Goal: Information Seeking & Learning: Check status

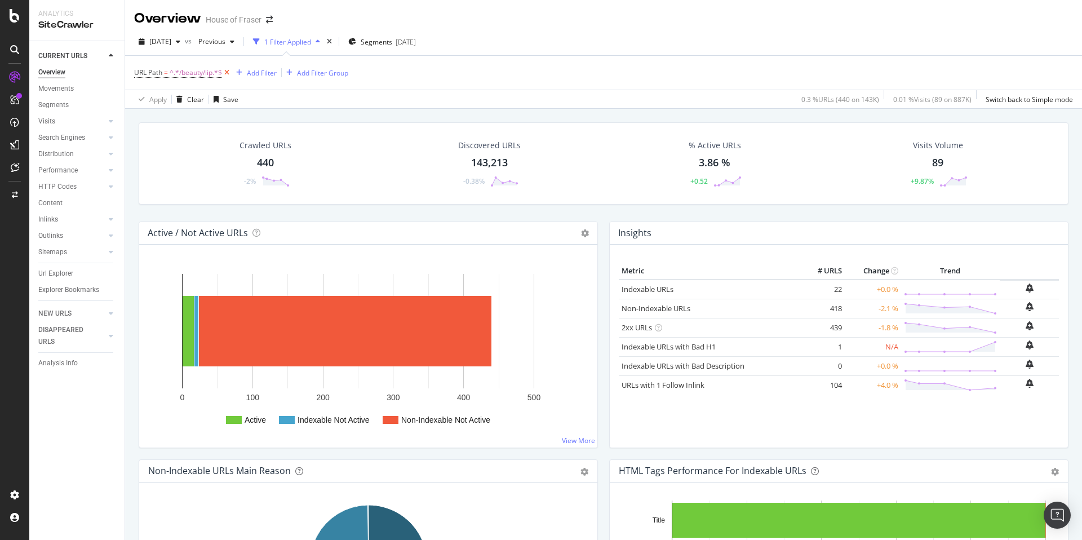
click at [228, 74] on icon at bounding box center [227, 72] width 10 height 11
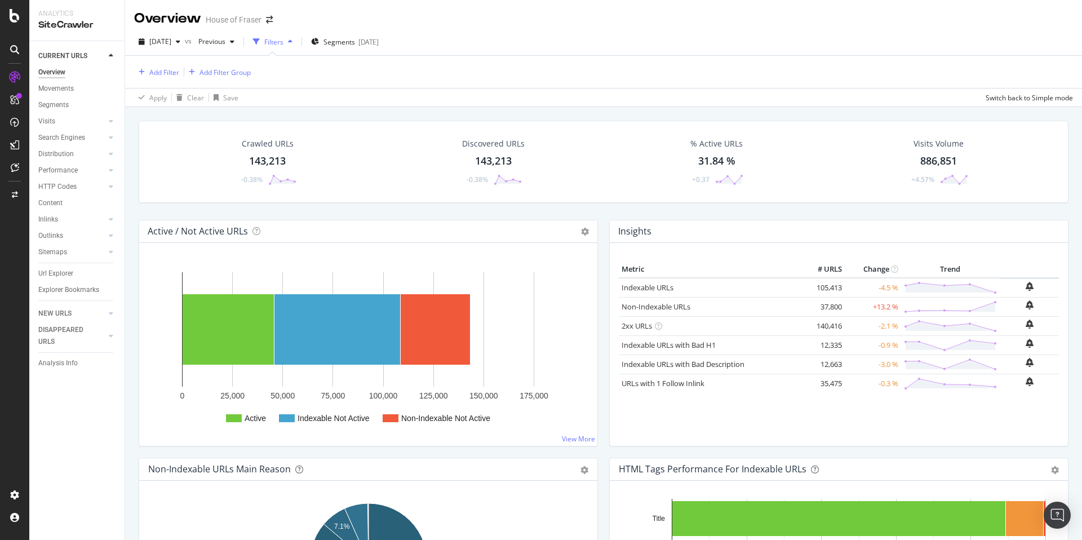
click at [57, 276] on div "Url Explorer" at bounding box center [55, 274] width 35 height 12
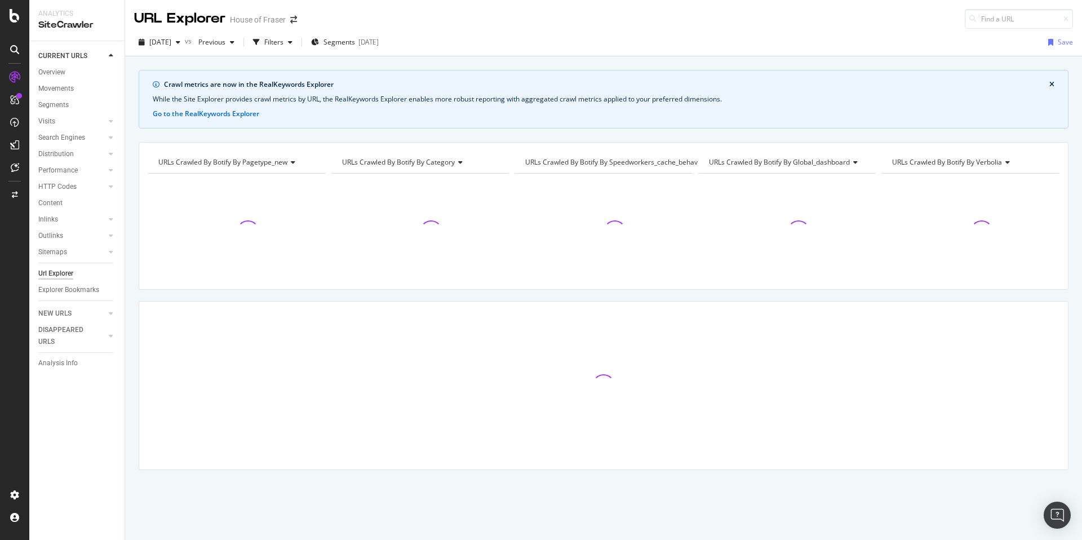
click at [661, 230] on div at bounding box center [604, 232] width 178 height 98
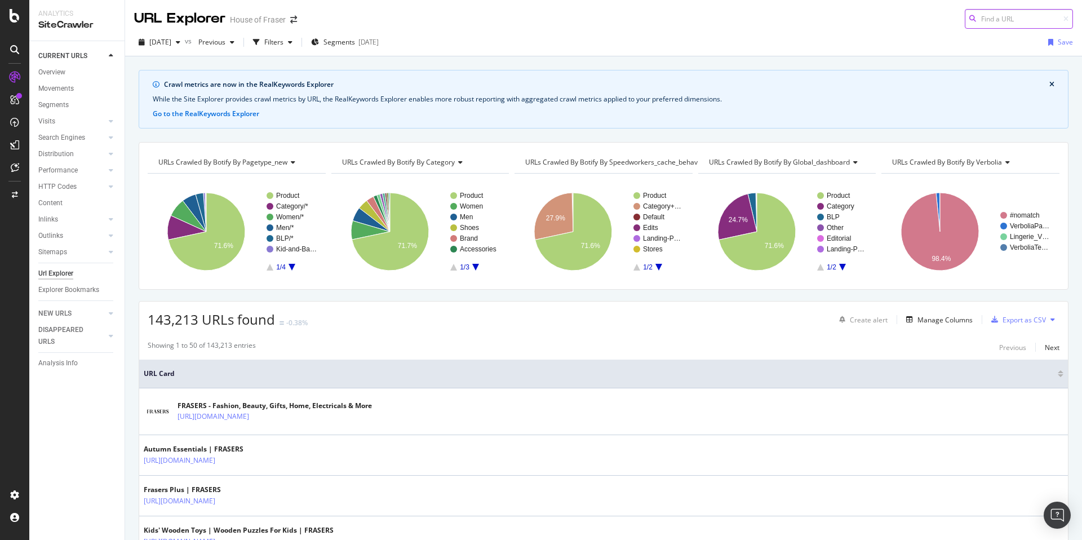
click at [988, 24] on input at bounding box center [1019, 19] width 108 height 20
paste input "[URL][DOMAIN_NAME]"
drag, startPoint x: 1037, startPoint y: 21, endPoint x: 1082, endPoint y: 23, distance: 44.6
click at [1082, 23] on div "URL Explorer House of [PERSON_NAME] [URL][DOMAIN_NAME]" at bounding box center [603, 14] width 957 height 29
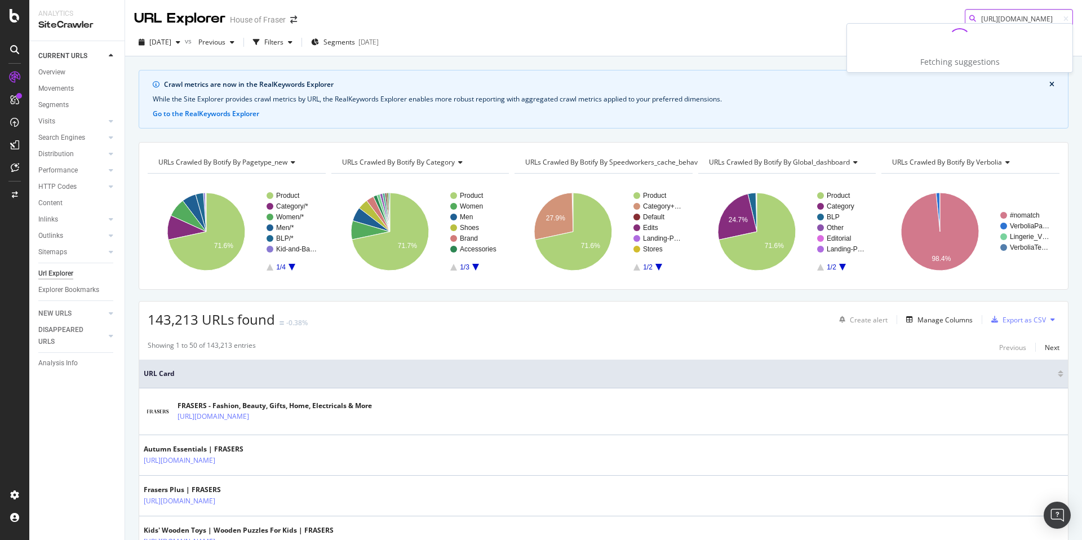
scroll to position [0, 85]
type input "[URL][DOMAIN_NAME]"
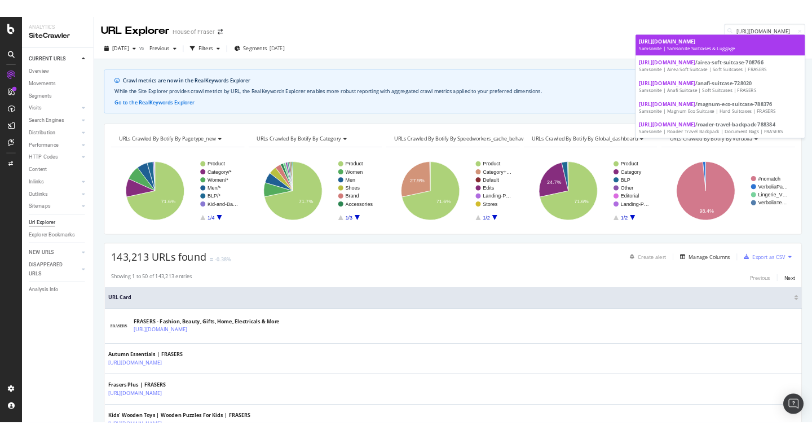
scroll to position [0, 0]
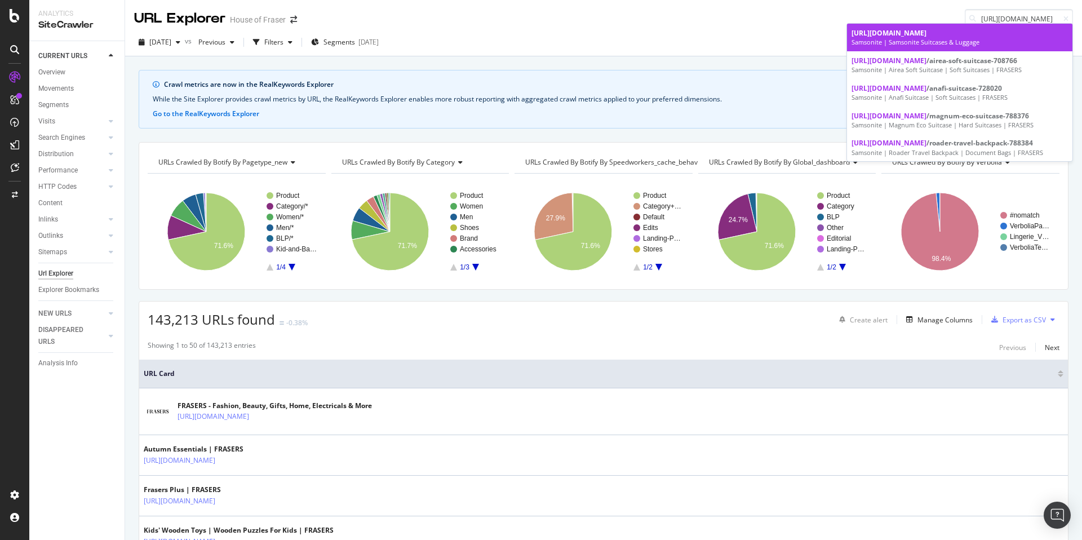
click at [1046, 38] on div "Samsonite | Samsonite Suitcases & Luggage" at bounding box center [960, 42] width 216 height 9
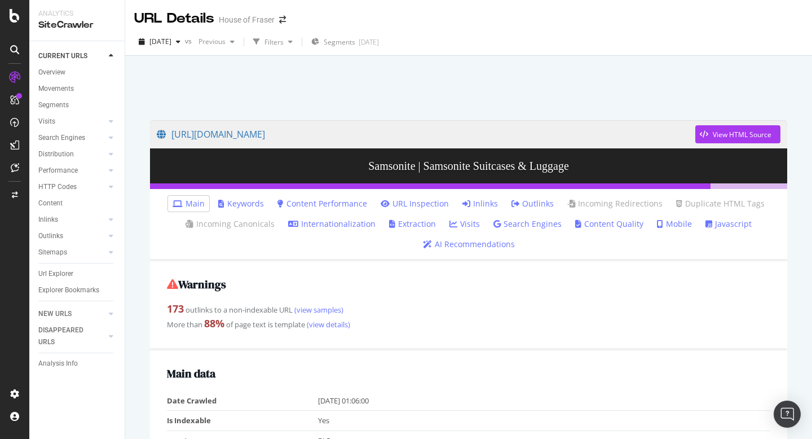
click at [481, 205] on link "Inlinks" at bounding box center [480, 203] width 36 height 11
click at [66, 272] on div "Url Explorer" at bounding box center [55, 274] width 35 height 12
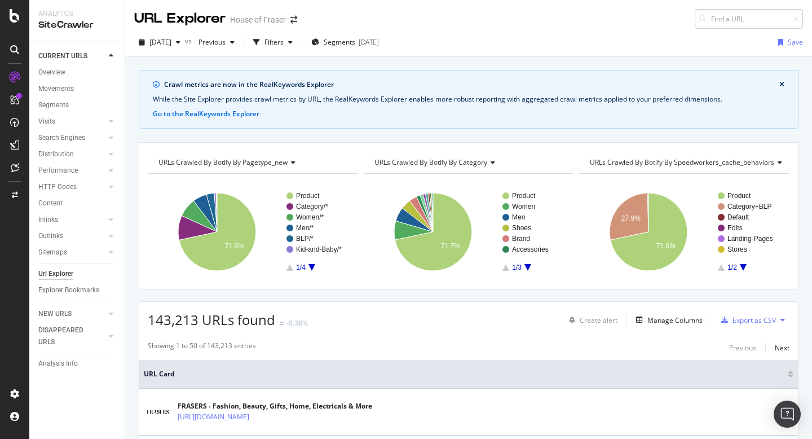
click at [724, 21] on input at bounding box center [749, 19] width 108 height 20
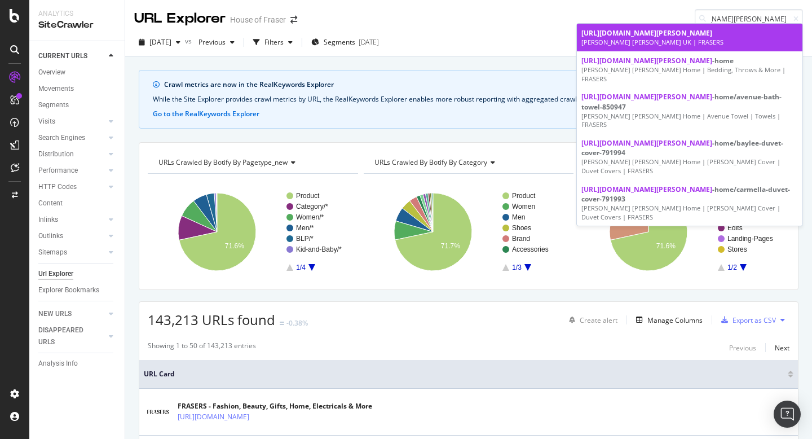
type input "[URL][DOMAIN_NAME][PERSON_NAME]"
click at [691, 42] on div "[PERSON_NAME] [PERSON_NAME] UK | FRASERS" at bounding box center [689, 42] width 216 height 9
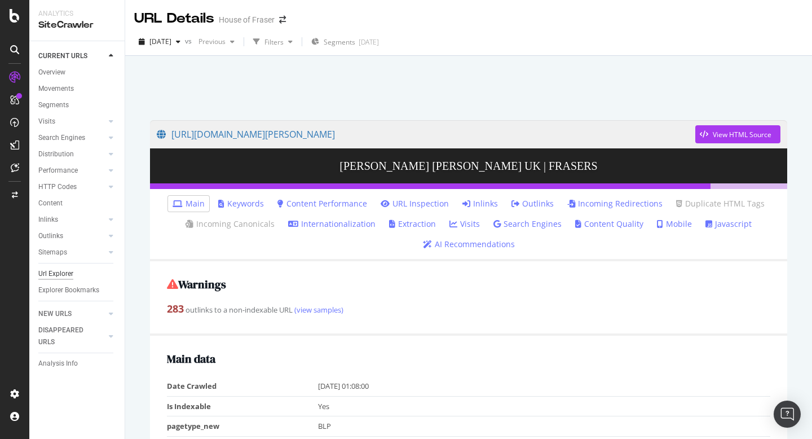
click at [48, 269] on div "Url Explorer" at bounding box center [55, 274] width 35 height 12
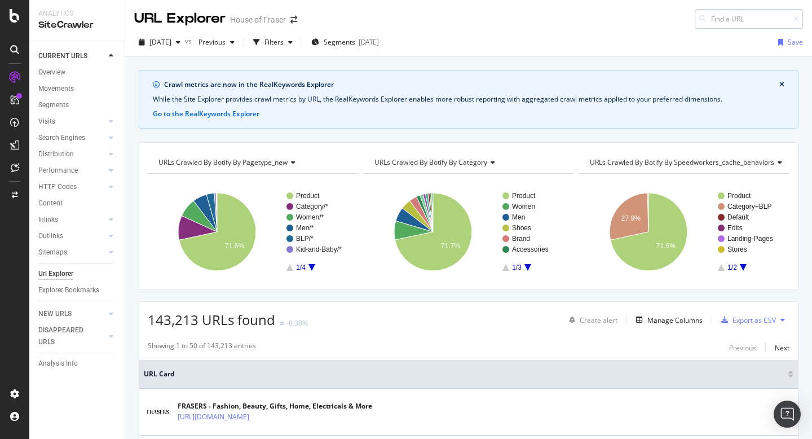
click at [742, 18] on input at bounding box center [749, 19] width 108 height 20
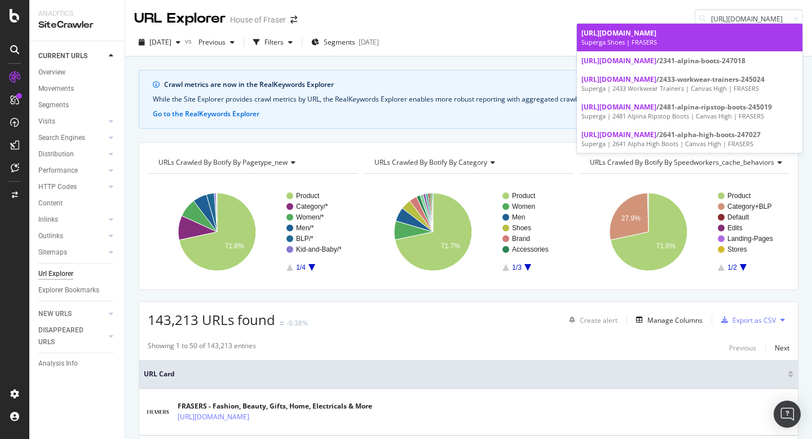
type input "[URL][DOMAIN_NAME]"
click at [719, 45] on div "Superga Shoes | FRASERS" at bounding box center [689, 42] width 216 height 9
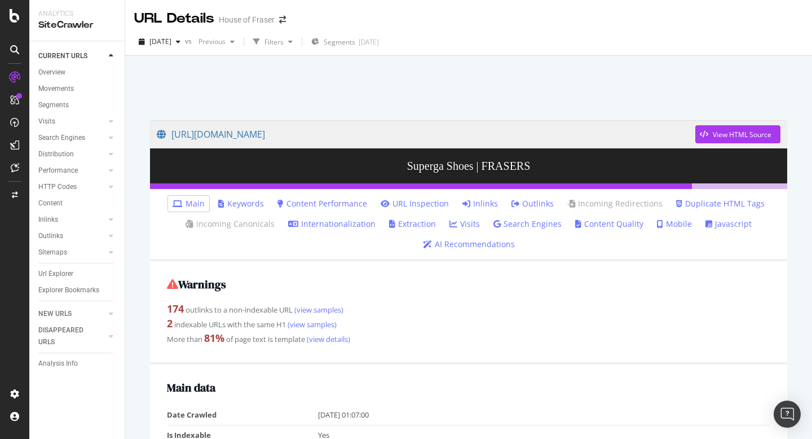
click at [482, 200] on link "Inlinks" at bounding box center [480, 203] width 36 height 11
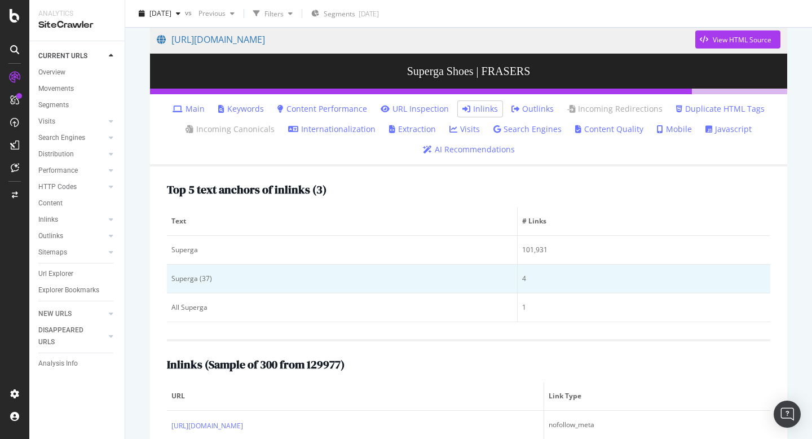
scroll to position [50, 0]
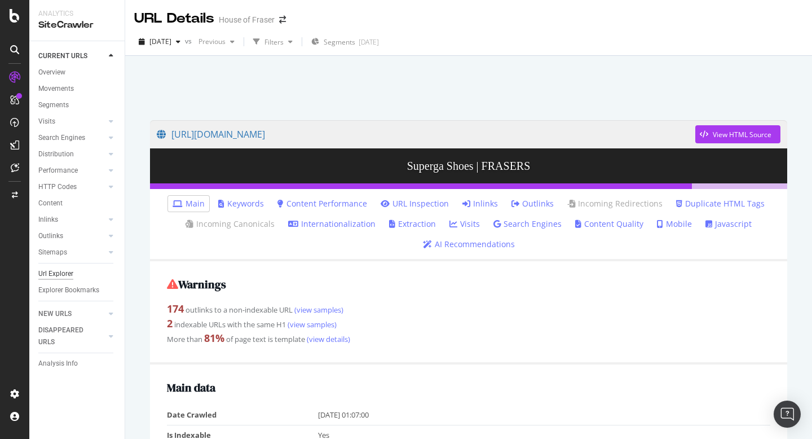
click at [62, 272] on div "Url Explorer" at bounding box center [55, 274] width 35 height 12
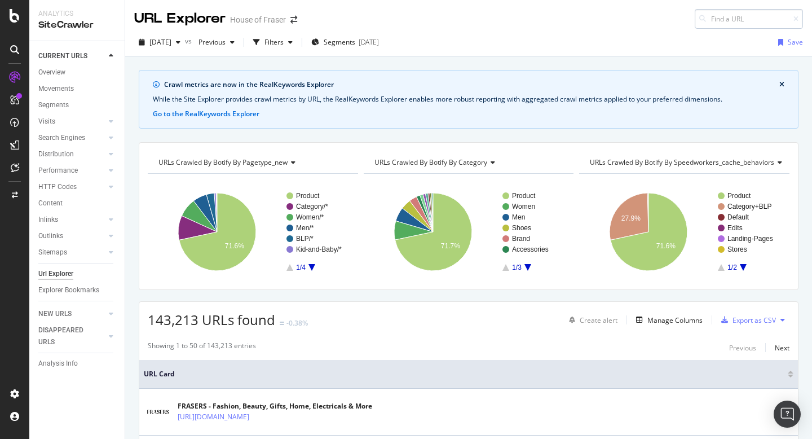
click at [713, 19] on input at bounding box center [749, 19] width 108 height 20
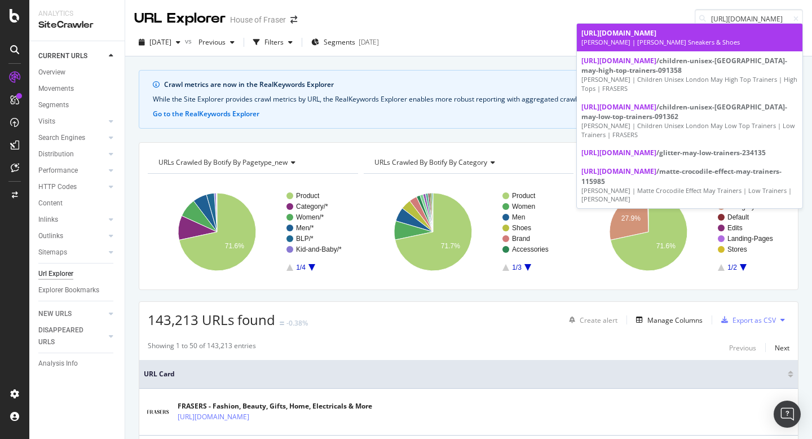
type input "[URL][DOMAIN_NAME]"
click at [690, 48] on link "[URL][DOMAIN_NAME] [PERSON_NAME] | [PERSON_NAME] Sneakers & Shoes" at bounding box center [689, 38] width 225 height 28
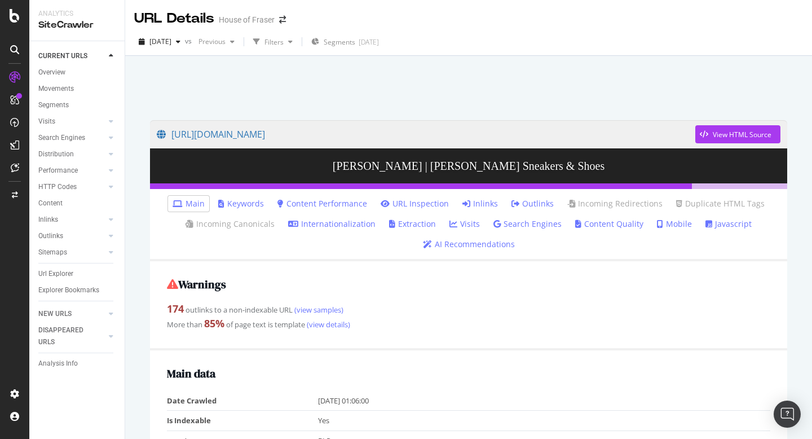
click at [488, 206] on link "Inlinks" at bounding box center [480, 203] width 36 height 11
